Goal: Use online tool/utility: Utilize a website feature to perform a specific function

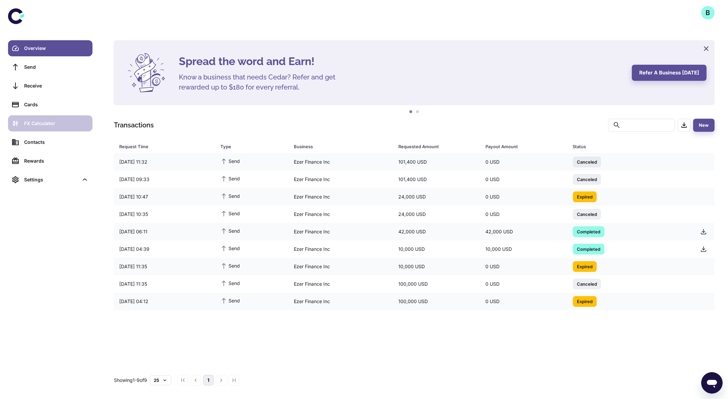
click at [58, 122] on div "FX Calculator" at bounding box center [56, 123] width 64 height 7
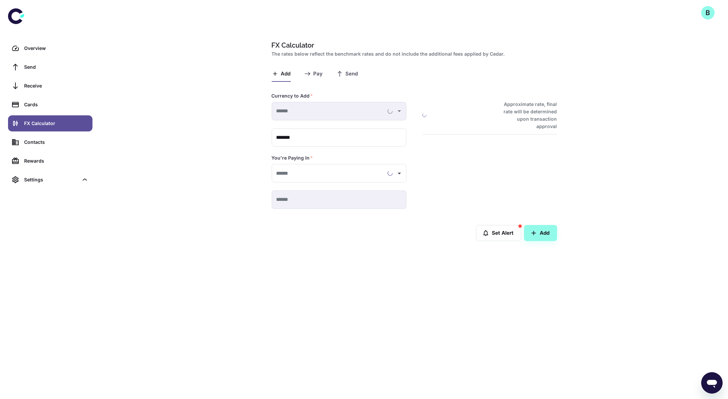
type input "**********"
